Goal: Transaction & Acquisition: Subscribe to service/newsletter

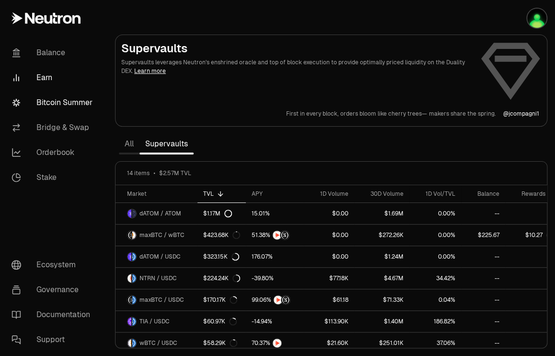
click at [54, 101] on link "Bitcoin Summer" at bounding box center [54, 102] width 100 height 25
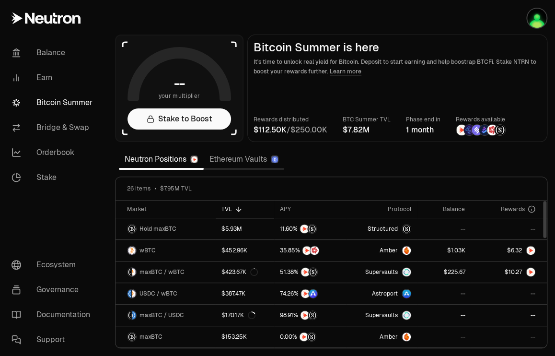
drag, startPoint x: 544, startPoint y: 220, endPoint x: 545, endPoint y: 179, distance: 40.8
click at [545, 201] on div at bounding box center [544, 219] width 3 height 37
click at [173, 118] on link "Stake to Boost" at bounding box center [180, 118] width 104 height 21
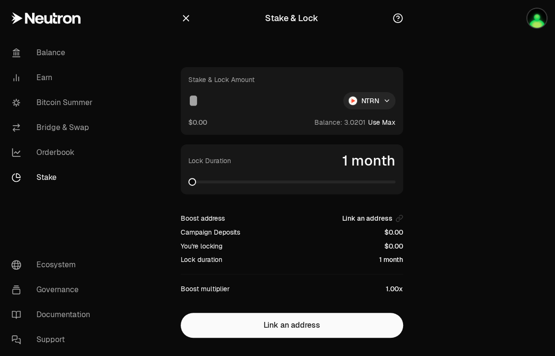
click at [200, 102] on input at bounding box center [261, 100] width 147 height 17
click at [188, 186] on span at bounding box center [192, 182] width 8 height 8
click at [201, 102] on input "*" at bounding box center [261, 100] width 147 height 17
type input "*"
click at [398, 218] on icon "button" at bounding box center [400, 218] width 8 height 8
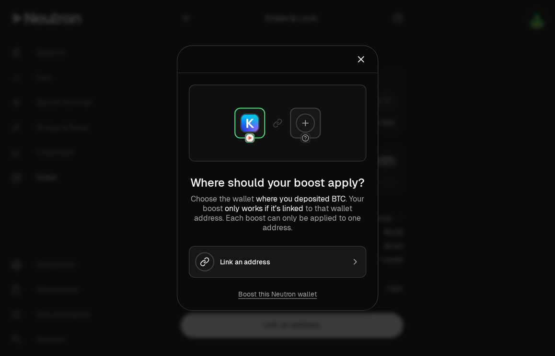
click at [275, 289] on button "Boost this Neutron wallet" at bounding box center [277, 294] width 79 height 10
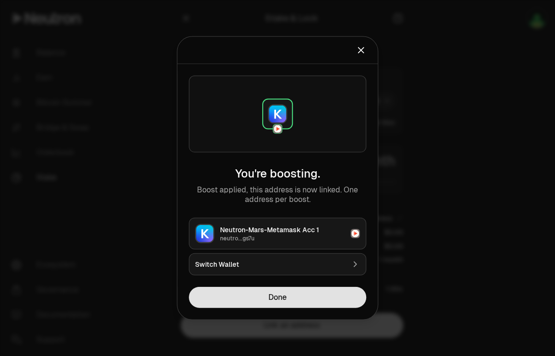
click at [278, 297] on button "Done" at bounding box center [277, 297] width 177 height 21
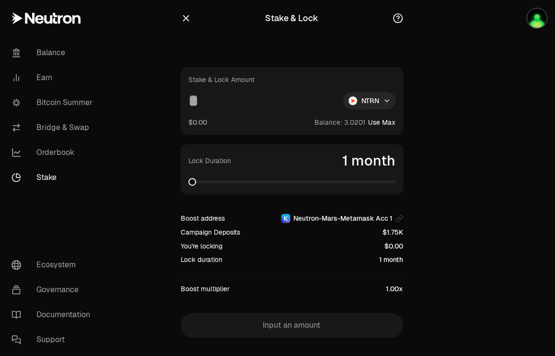
click at [207, 99] on input at bounding box center [261, 100] width 147 height 17
type input "*"
click at [397, 18] on icon "button" at bounding box center [398, 18] width 11 height 11
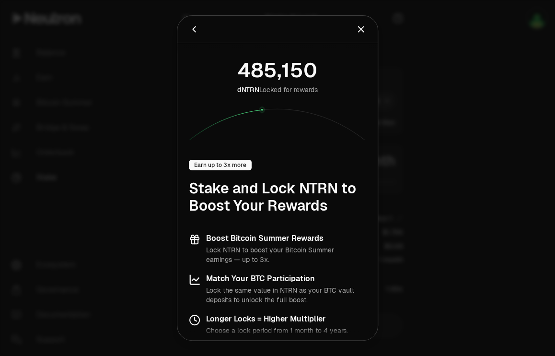
click at [359, 27] on icon "Close" at bounding box center [361, 29] width 6 height 6
